Goal: Information Seeking & Learning: Learn about a topic

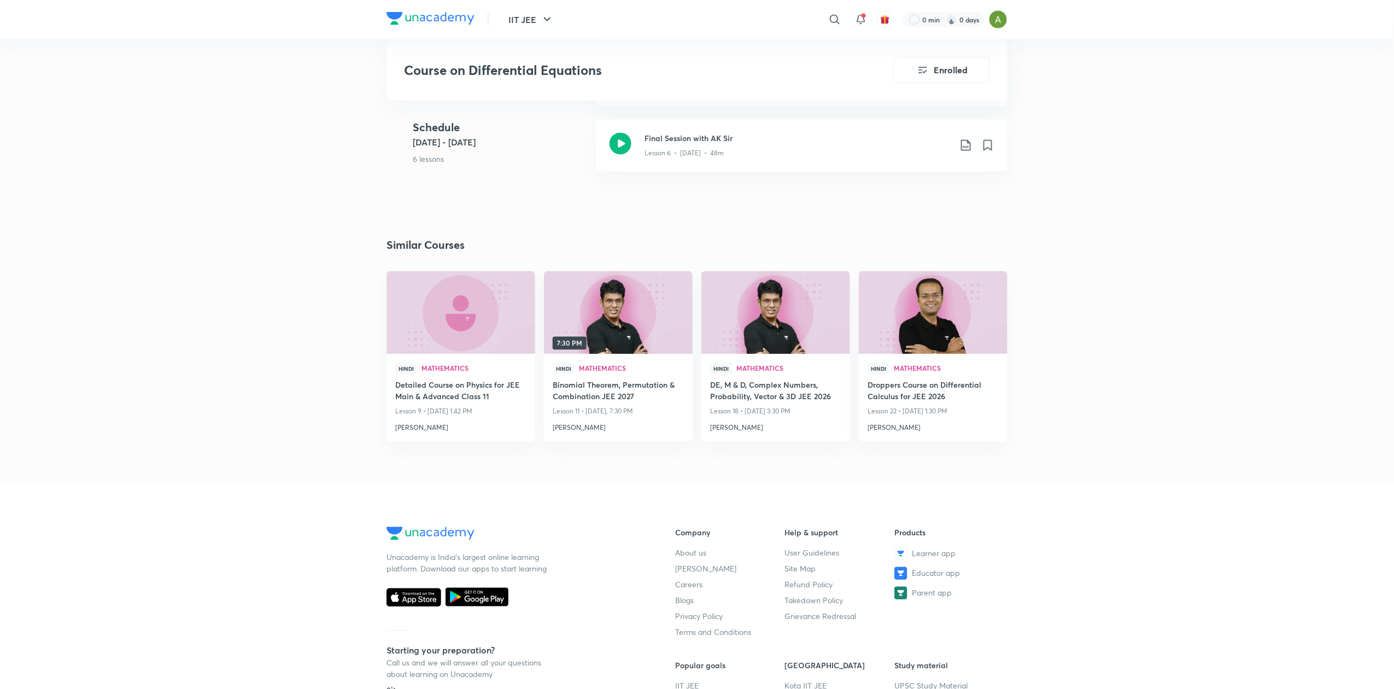
scroll to position [904, 0]
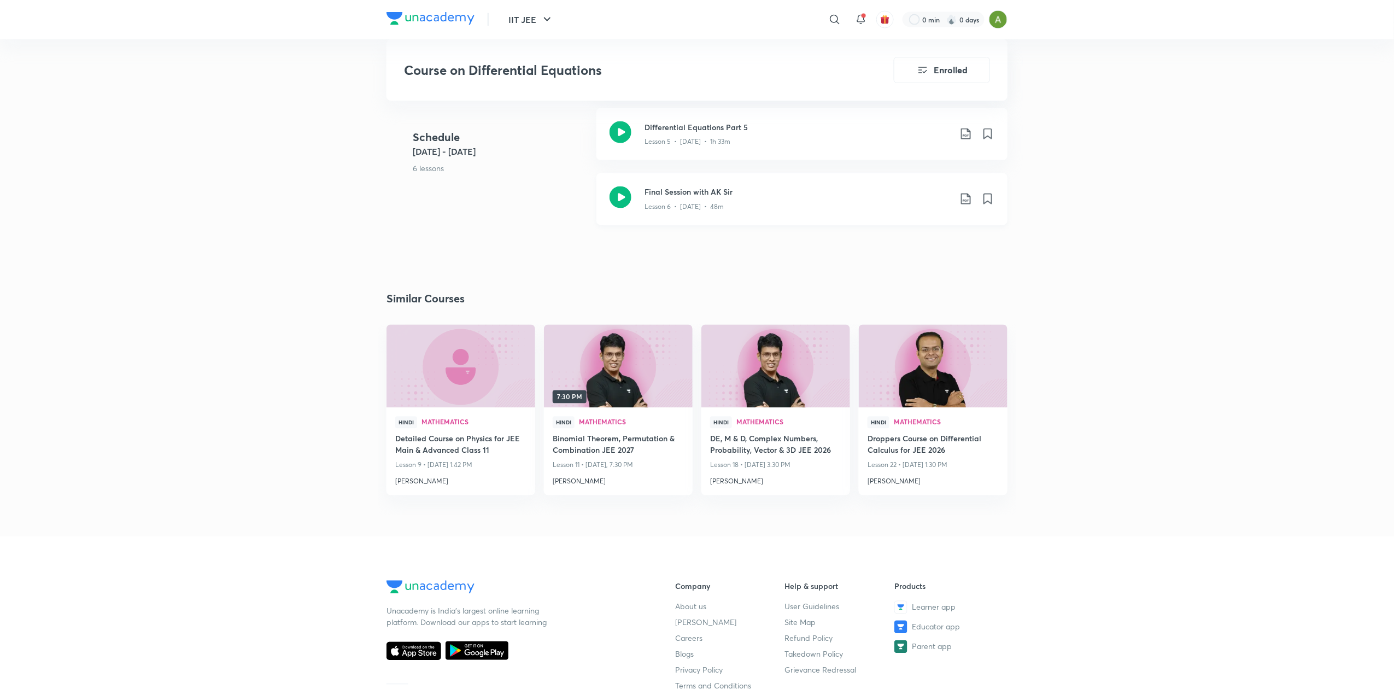
click at [627, 194] on icon at bounding box center [621, 197] width 22 height 22
